Goal: Find contact information

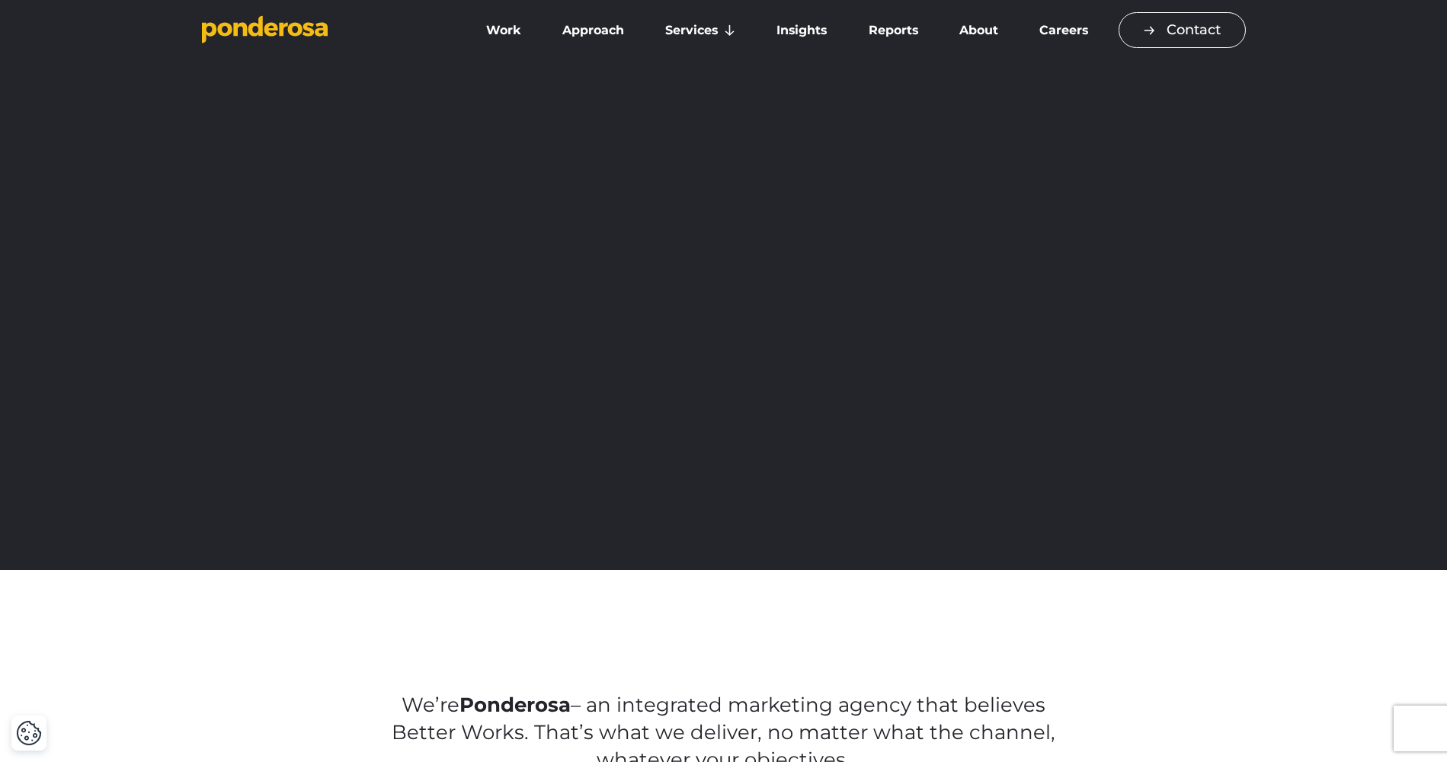
click at [1193, 29] on link "Contact" at bounding box center [1182, 30] width 127 height 36
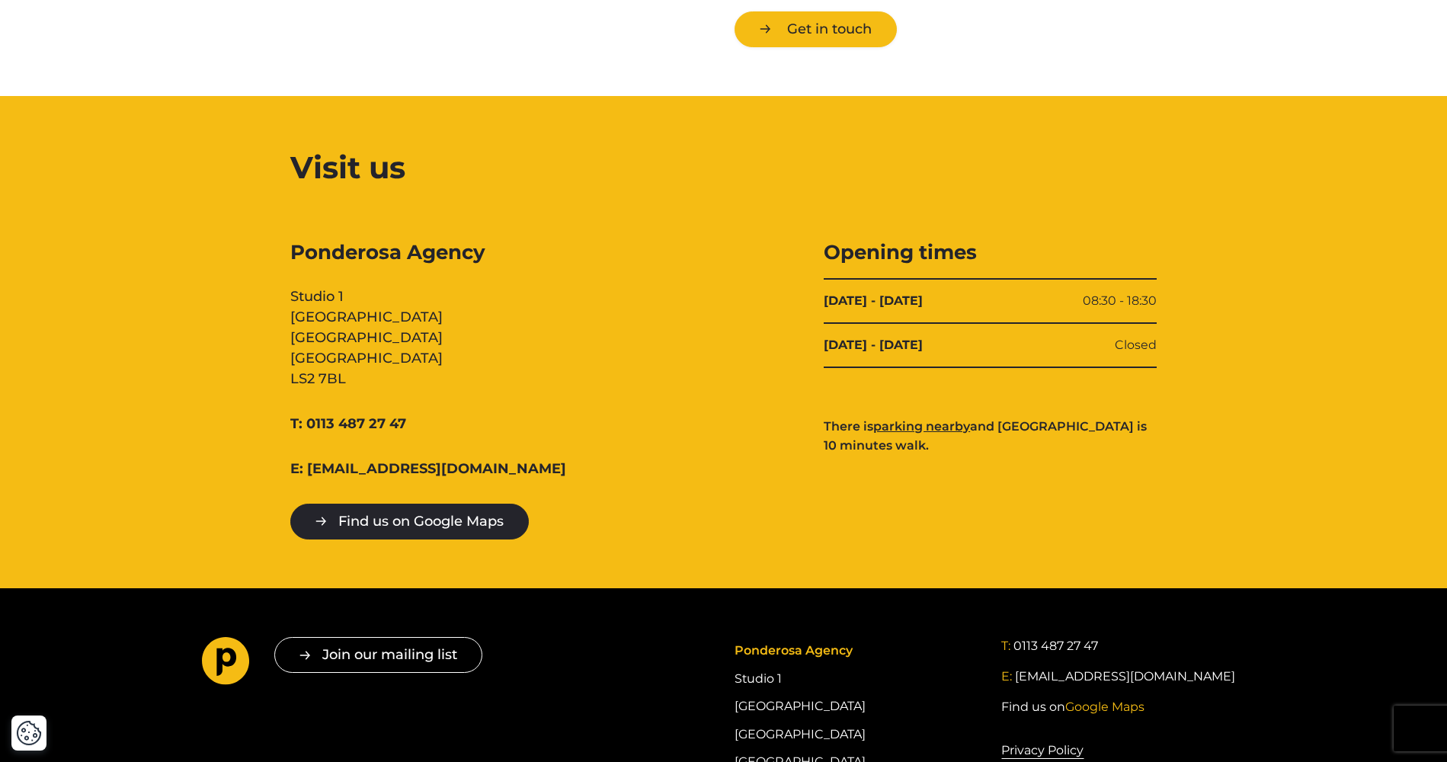
scroll to position [1416, 0]
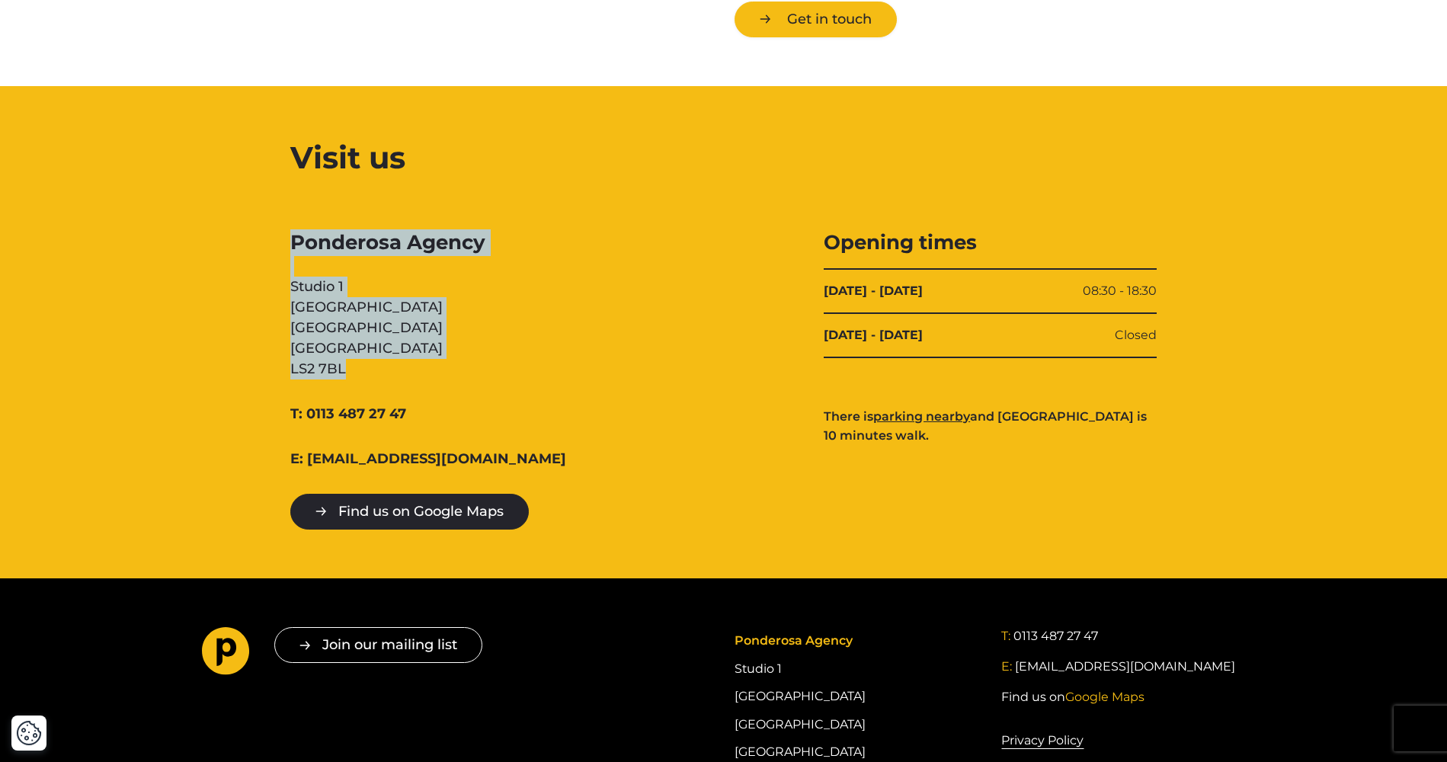
drag, startPoint x: 290, startPoint y: 235, endPoint x: 402, endPoint y: 389, distance: 190.8
click at [402, 389] on div "Ponderosa Agency Studio 1 Cross York Street Studios Cross York Street Leeds LS2…" at bounding box center [724, 379] width 1067 height 300
copy div "Ponderosa Agency Studio 1 Cross York Street Studios Cross York Street Leeds LS2…"
